Goal: Check status

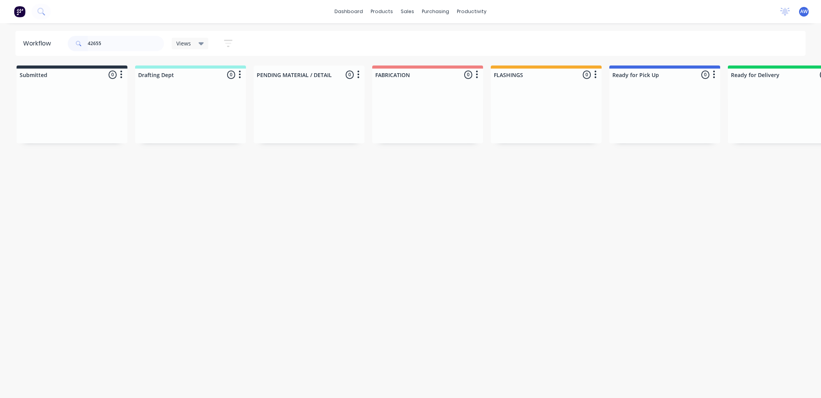
scroll to position [0, 463]
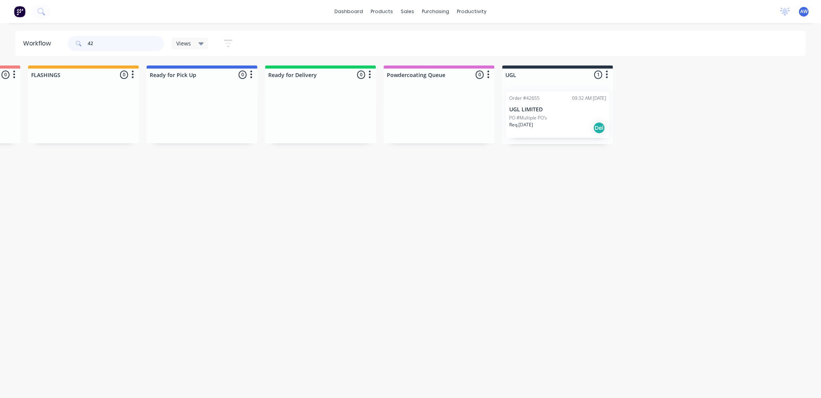
type input "4"
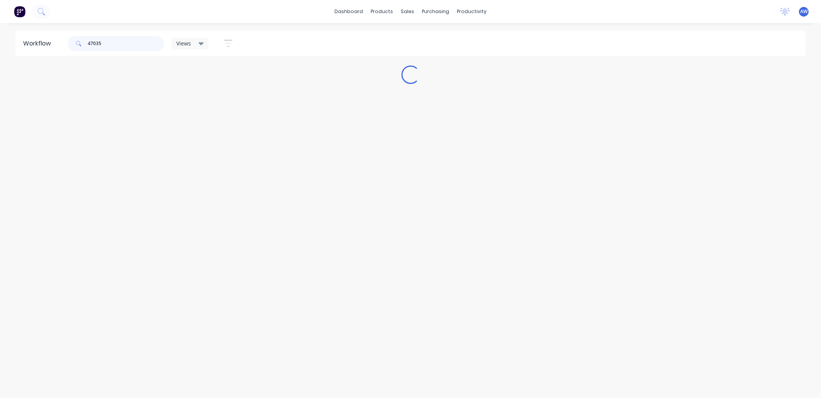
scroll to position [0, 0]
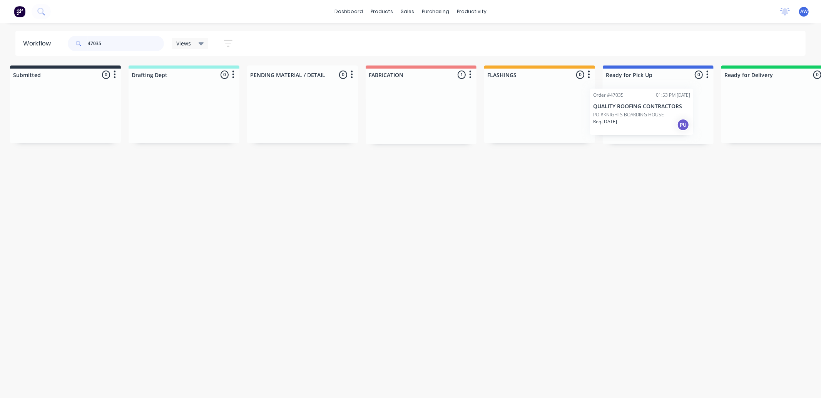
drag, startPoint x: 474, startPoint y: 123, endPoint x: 615, endPoint y: 120, distance: 141.0
click at [615, 120] on div "Submitted 0 Sort By Created date Required date Order number Customer name Most …" at bounding box center [630, 104] width 1284 height 79
type input "47035"
click at [631, 126] on p "Req. 22/08/25" at bounding box center [620, 124] width 24 height 7
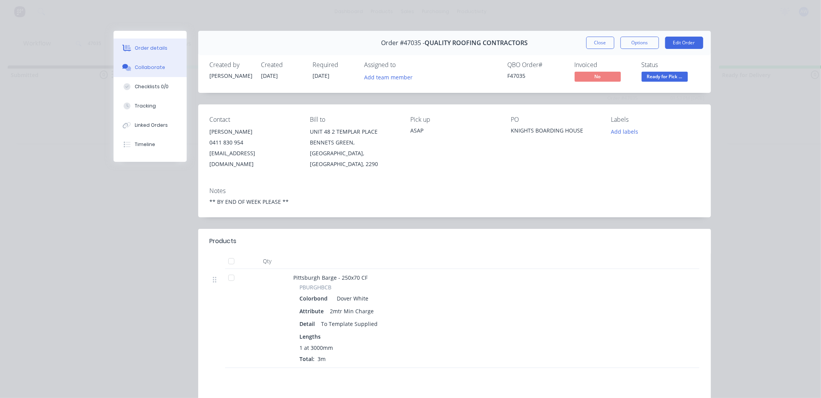
click at [151, 68] on div "Collaborate" at bounding box center [150, 67] width 30 height 7
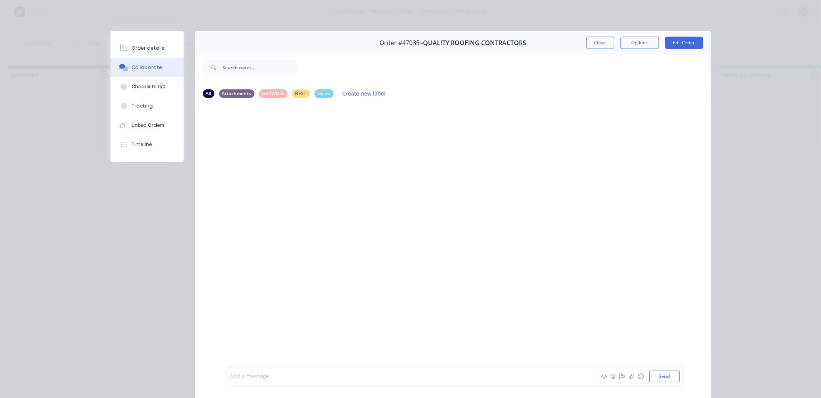
click at [249, 373] on div at bounding box center [399, 376] width 337 height 8
click at [593, 42] on button "Close" at bounding box center [600, 43] width 28 height 12
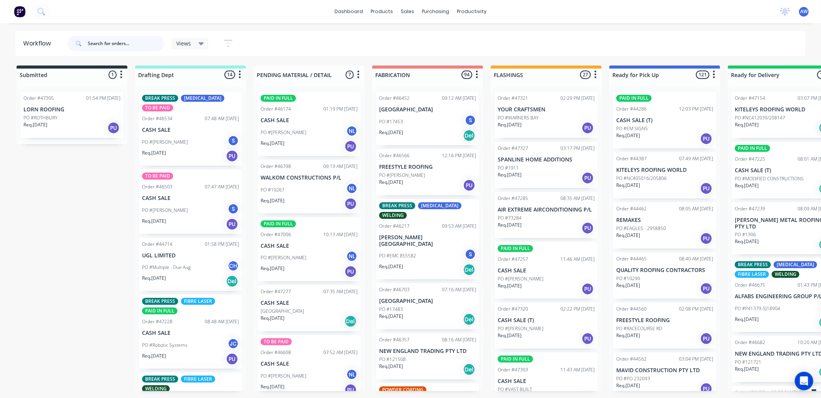
click at [106, 41] on input "text" at bounding box center [126, 43] width 76 height 15
type input "47292"
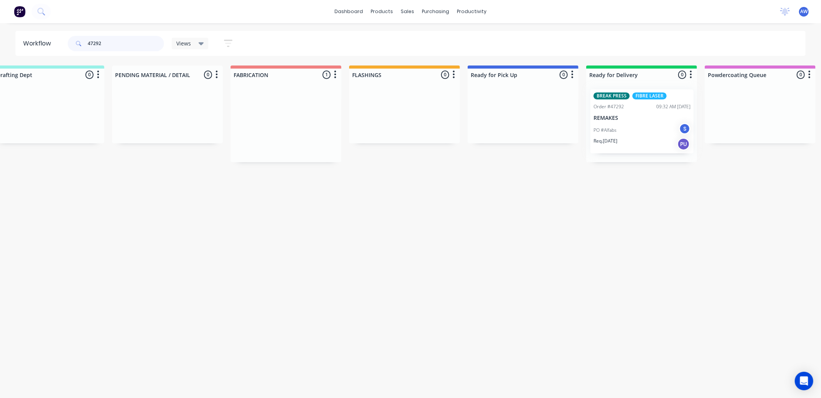
drag, startPoint x: 438, startPoint y: 126, endPoint x: 655, endPoint y: 124, distance: 216.8
click at [655, 124] on div "Submitted 0 Sort By Created date Required date Order number Customer name Most …" at bounding box center [495, 113] width 1284 height 97
